Goal: Transaction & Acquisition: Subscribe to service/newsletter

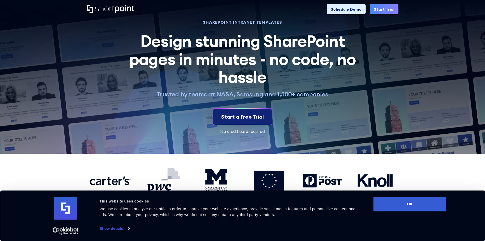
click at [236, 118] on div "Start a Free Trial" at bounding box center [242, 117] width 43 height 8
